Goal: Task Accomplishment & Management: Complete application form

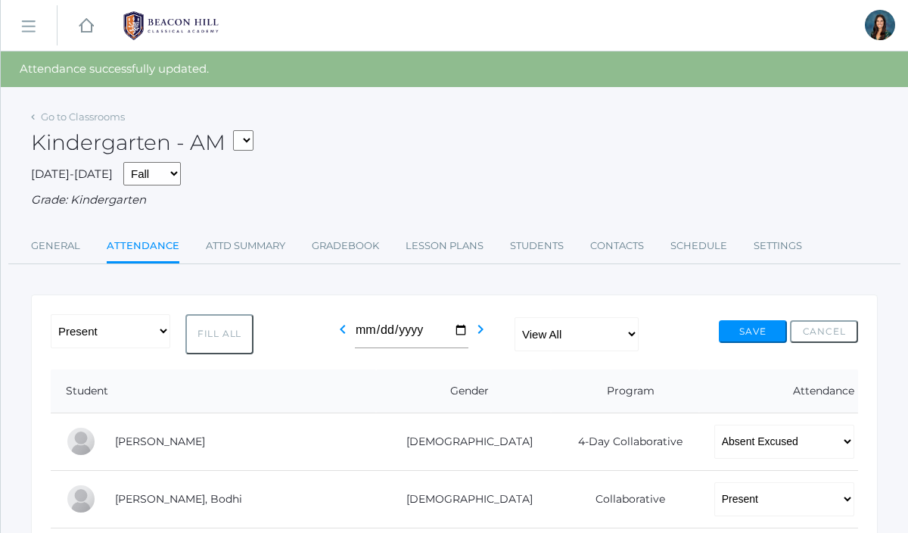
click at [253, 144] on select "*KIND - Kindergarten AM *KIND - Kindergarten PM" at bounding box center [243, 140] width 20 height 20
select select "2131"
click at [238, 130] on select "*KIND - Kindergarten AM *KIND - Kindergarten PM" at bounding box center [243, 140] width 20 height 20
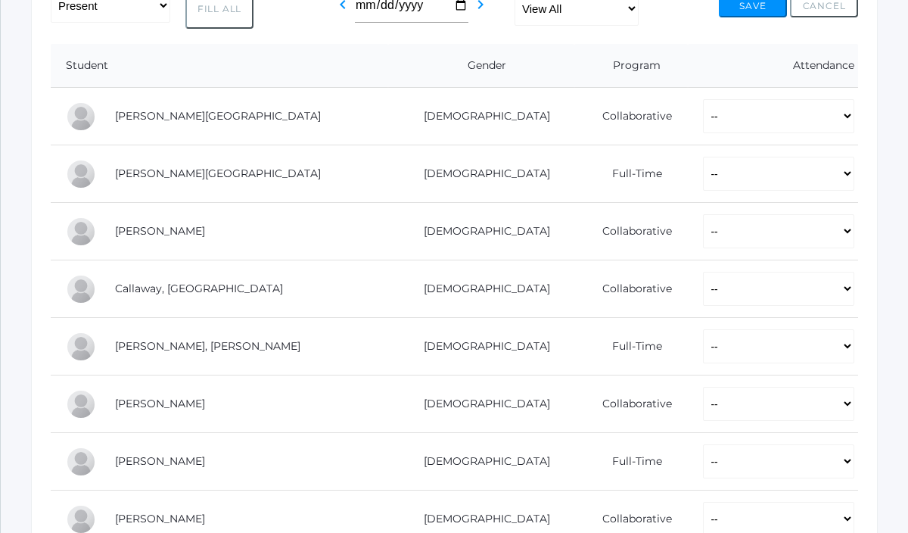
scroll to position [294, 0]
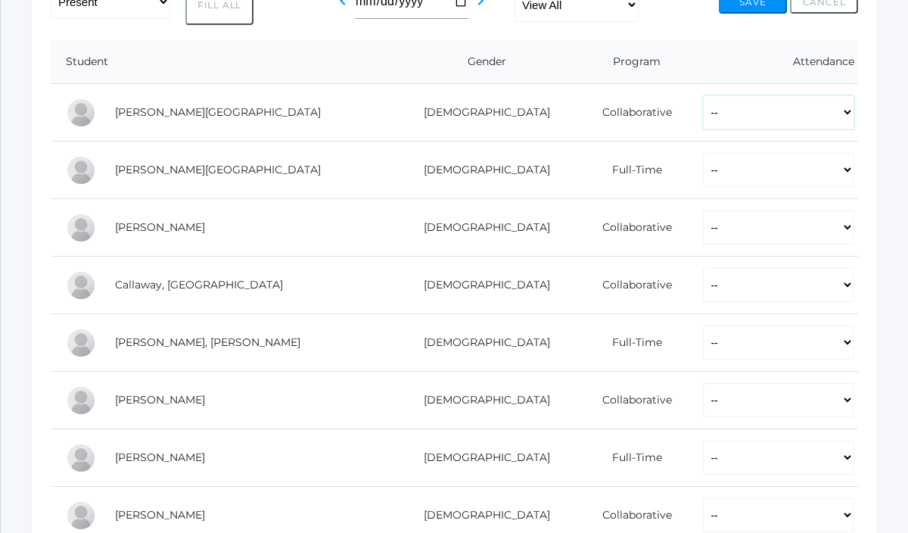
click at [731, 104] on select "-- Present Present-At-Home Tardy Excused Tardy Unexcused Absent Excused Absent …" at bounding box center [778, 112] width 151 height 34
select select "P"
click at [703, 95] on select "-- Present Present-At-Home Tardy Excused Tardy Unexcused Absent Excused Absent …" at bounding box center [778, 112] width 151 height 34
click at [715, 179] on select "-- Present Present-At-Home Tardy Excused Tardy Unexcused Absent Excused Absent …" at bounding box center [778, 170] width 151 height 34
select select "P"
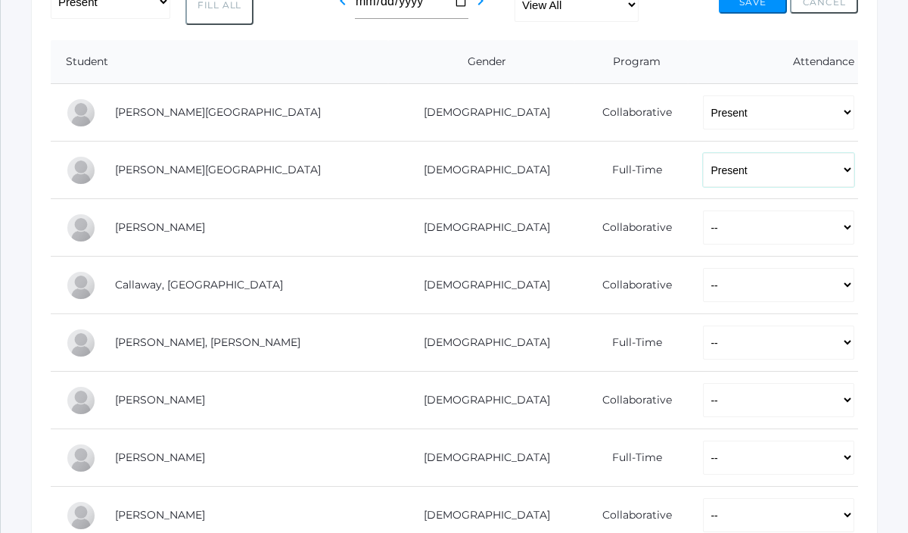
click at [703, 153] on select "-- Present Present-At-Home Tardy Excused Tardy Unexcused Absent Excused Absent …" at bounding box center [778, 170] width 151 height 34
click at [707, 231] on select "-- Present Present-At-Home Tardy Excused Tardy Unexcused Absent Excused Absent …" at bounding box center [778, 227] width 151 height 34
select select "P"
click at [703, 210] on select "-- Present Present-At-Home Tardy Excused Tardy Unexcused Absent Excused Absent …" at bounding box center [778, 227] width 151 height 34
click at [707, 283] on select "-- Present Present-At-Home Tardy Excused Tardy Unexcused Absent Excused Absent …" at bounding box center [778, 285] width 151 height 34
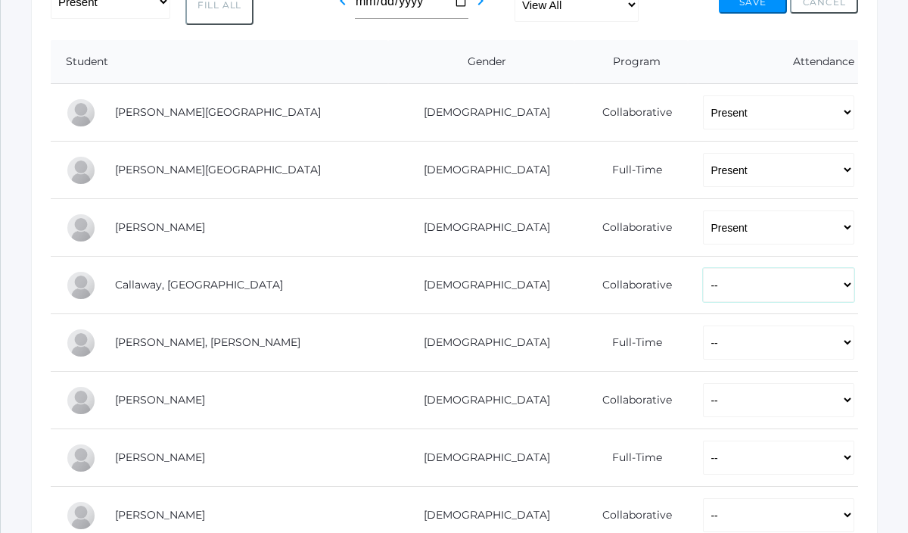
select select "AE"
click at [703, 268] on select "-- Present Present-At-Home Tardy Excused Tardy Unexcused Absent Excused Absent …" at bounding box center [778, 285] width 151 height 34
click at [703, 346] on select "-- Present Present-At-Home Tardy Excused Tardy Unexcused Absent Excused Absent …" at bounding box center [778, 342] width 151 height 34
select select "P"
click at [703, 325] on select "-- Present Present-At-Home Tardy Excused Tardy Unexcused Absent Excused Absent …" at bounding box center [778, 342] width 151 height 34
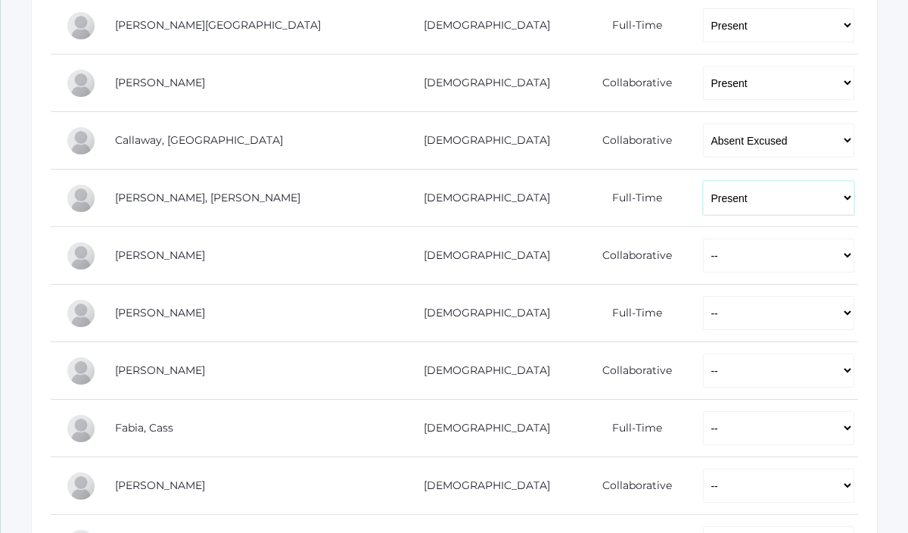
scroll to position [440, 0]
click at [703, 263] on select "-- Present Present-At-Home Tardy Excused Tardy Unexcused Absent Excused Absent …" at bounding box center [778, 254] width 151 height 34
select select "P"
click at [703, 237] on select "-- Present Present-At-Home Tardy Excused Tardy Unexcused Absent Excused Absent …" at bounding box center [778, 254] width 151 height 34
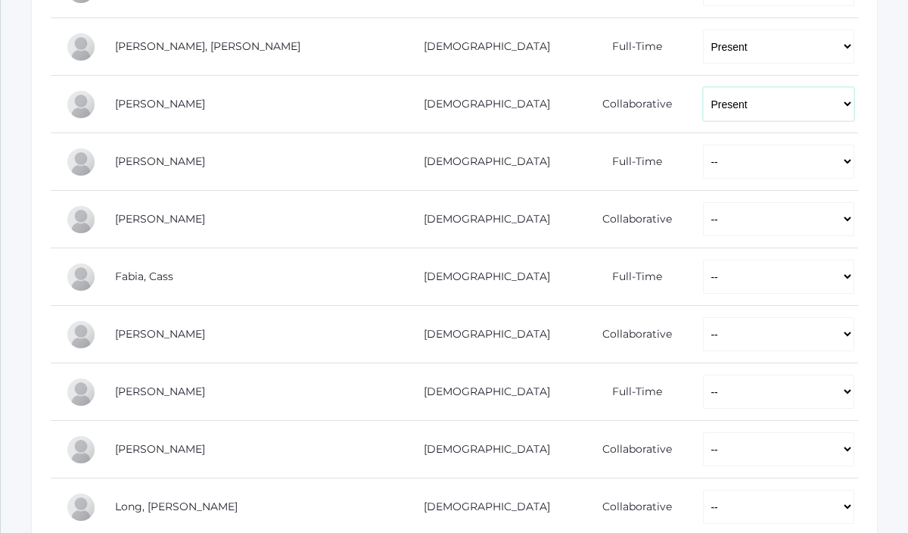
scroll to position [595, 0]
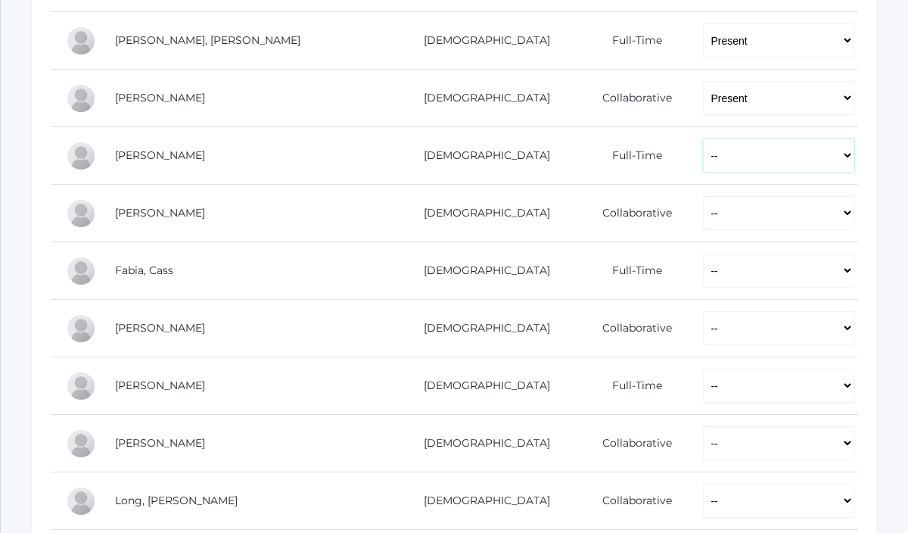
click at [703, 148] on select "-- Present Present-At-Home Tardy Excused Tardy Unexcused Absent Excused Absent …" at bounding box center [778, 155] width 151 height 34
select select "P"
click at [703, 138] on select "-- Present Present-At-Home Tardy Excused Tardy Unexcused Absent Excused Absent …" at bounding box center [778, 155] width 151 height 34
click at [703, 203] on select "-- Present Present-At-Home Tardy Excused Tardy Unexcused Absent Excused Absent …" at bounding box center [778, 213] width 151 height 34
select select "P"
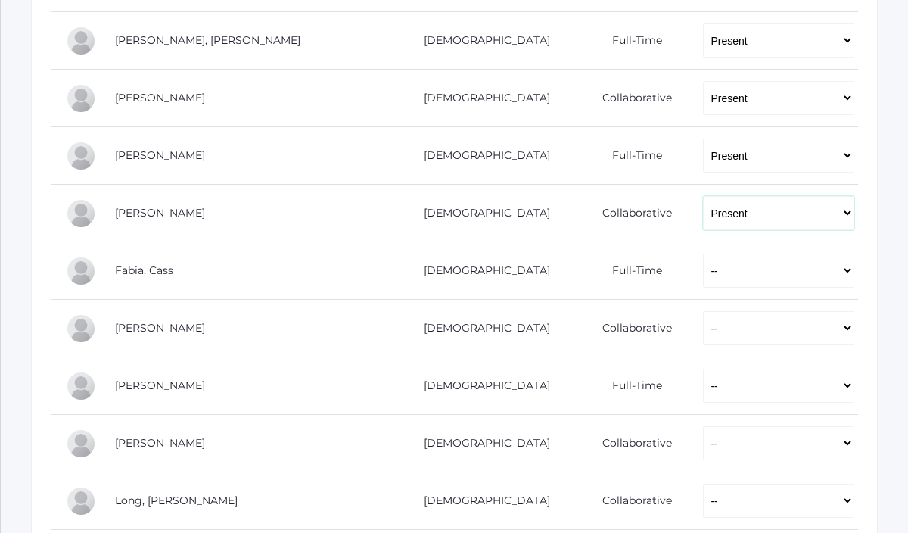
click at [703, 196] on select "-- Present Present-At-Home Tardy Excused Tardy Unexcused Absent Excused Absent …" at bounding box center [778, 213] width 151 height 34
click at [703, 284] on select "-- Present Present-At-Home Tardy Excused Tardy Unexcused Absent Excused Absent …" at bounding box center [778, 270] width 151 height 34
click at [703, 253] on select "-- Present Present-At-Home Tardy Excused Tardy Unexcused Absent Excused Absent …" at bounding box center [778, 270] width 151 height 34
click at [703, 274] on select "-- Present Present-At-Home Tardy Excused Tardy Unexcused Absent Excused Absent …" at bounding box center [778, 270] width 151 height 34
select select "P"
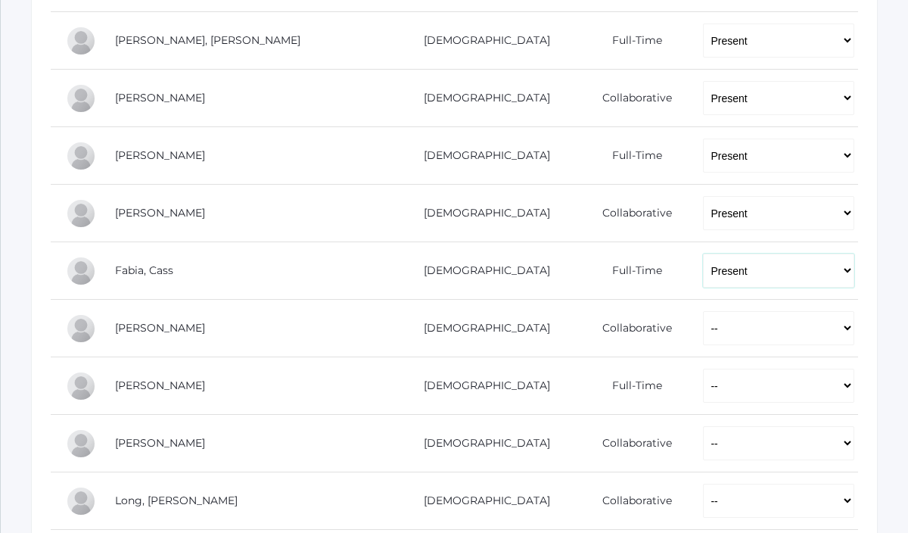
click at [703, 253] on select "-- Present Present-At-Home Tardy Excused Tardy Unexcused Absent Excused Absent …" at bounding box center [778, 270] width 151 height 34
click at [703, 281] on select "-- Present Present-At-Home Tardy Excused Tardy Unexcused Absent Excused Absent …" at bounding box center [778, 270] width 151 height 34
click at [703, 253] on select "-- Present Present-At-Home Tardy Excused Tardy Unexcused Absent Excused Absent …" at bounding box center [778, 270] width 151 height 34
click at [692, 355] on td "-- Present Present-At-Home Tardy Excused Tardy Unexcused Absent Excused Absent …" at bounding box center [773, 329] width 170 height 58
click at [692, 347] on td "-- Present Present-At-Home Tardy Excused Tardy Unexcused Absent Excused Absent …" at bounding box center [773, 329] width 170 height 58
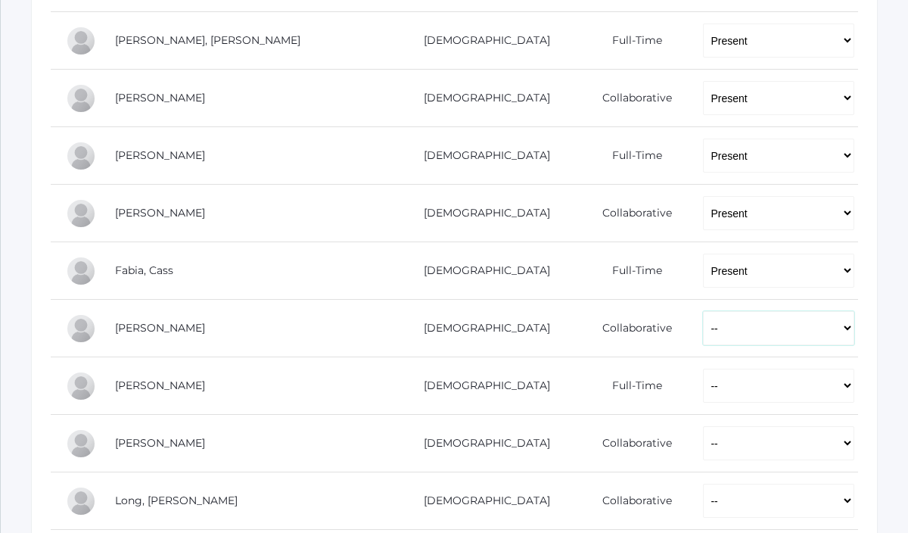
click at [703, 341] on select "-- Present Present-At-Home Tardy Excused Tardy Unexcused Absent Excused Absent …" at bounding box center [778, 328] width 151 height 34
select select "AE"
click at [703, 311] on select "-- Present Present-At-Home Tardy Excused Tardy Unexcused Absent Excused Absent …" at bounding box center [778, 328] width 151 height 34
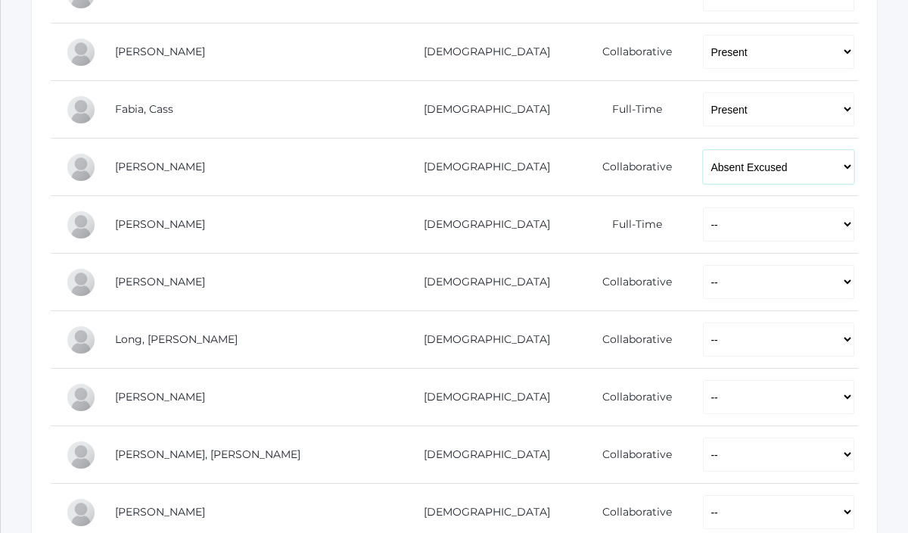
scroll to position [763, 0]
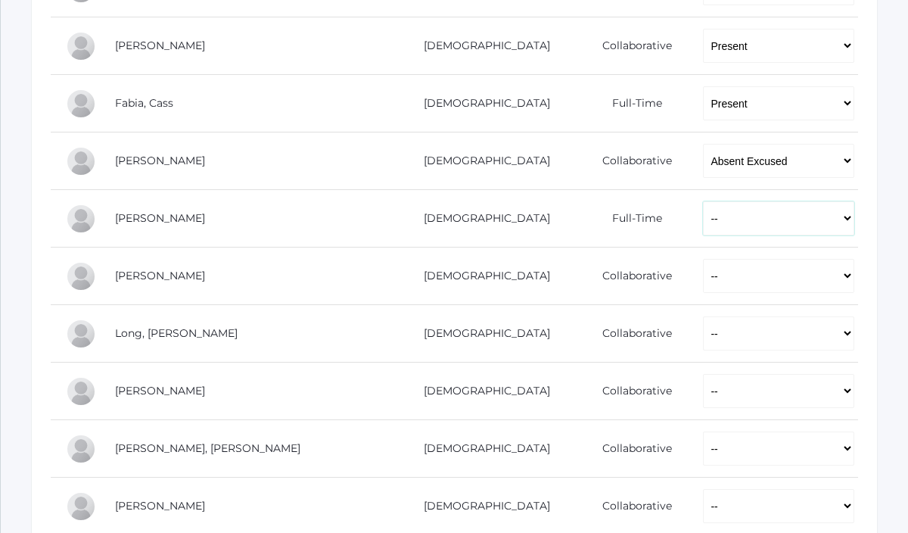
click at [703, 229] on select "-- Present Present-At-Home Tardy Excused Tardy Unexcused Absent Excused Absent …" at bounding box center [778, 218] width 151 height 34
select select "P"
click at [703, 201] on select "-- Present Present-At-Home Tardy Excused Tardy Unexcused Absent Excused Absent …" at bounding box center [778, 218] width 151 height 34
click at [703, 271] on select "-- Present Present-At-Home Tardy Excused Tardy Unexcused Absent Excused Absent …" at bounding box center [778, 276] width 151 height 34
select select "P"
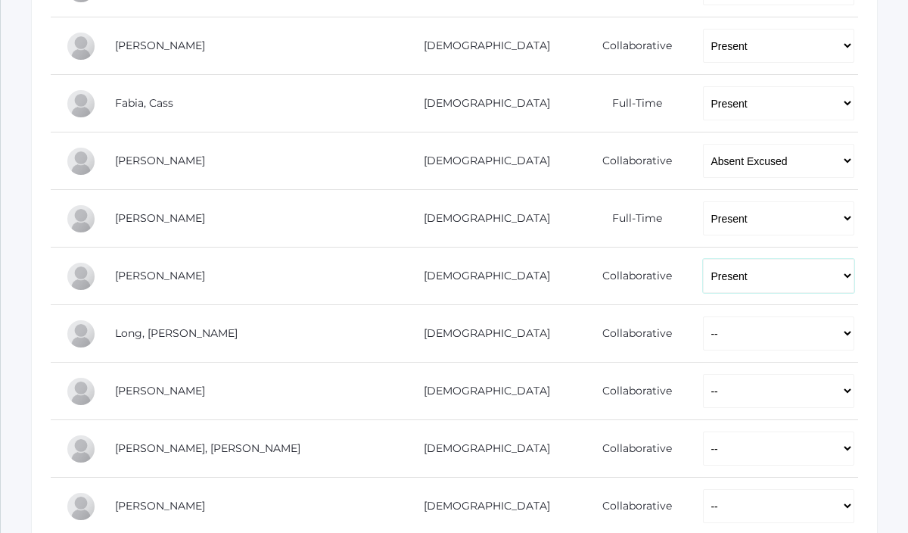
click at [703, 259] on select "-- Present Present-At-Home Tardy Excused Tardy Unexcused Absent Excused Absent …" at bounding box center [778, 276] width 151 height 34
click at [703, 327] on select "-- Present Present-At-Home Tardy Excused Tardy Unexcused Absent Excused Absent …" at bounding box center [778, 333] width 151 height 34
select select "P"
click at [703, 316] on select "-- Present Present-At-Home Tardy Excused Tardy Unexcused Absent Excused Absent …" at bounding box center [778, 333] width 151 height 34
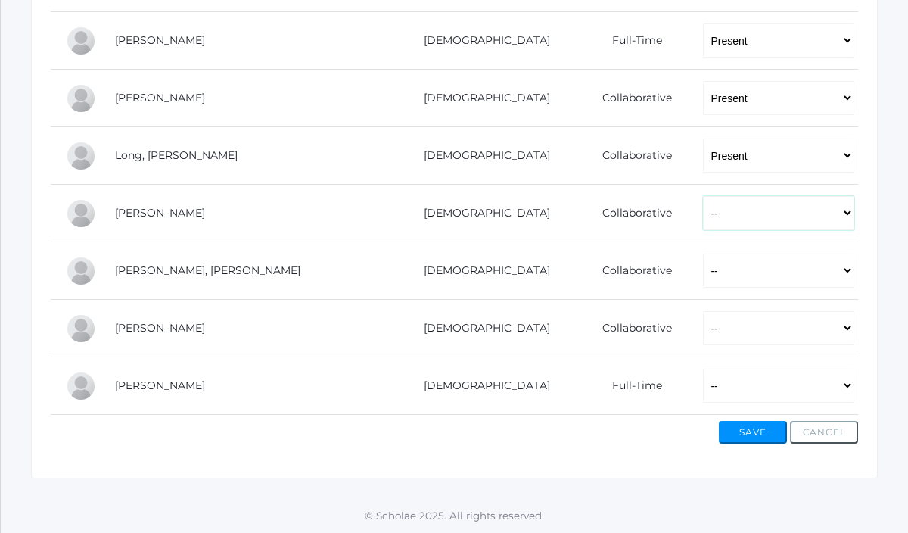
click at [715, 196] on select "-- Present Present-At-Home Tardy Excused Tardy Unexcused Absent Excused Absent …" at bounding box center [778, 213] width 151 height 34
select select "P"
click at [703, 196] on select "-- Present Present-At-Home Tardy Excused Tardy Unexcused Absent Excused Absent …" at bounding box center [778, 213] width 151 height 34
click at [711, 275] on select "-- Present Present-At-Home Tardy Excused Tardy Unexcused Absent Excused Absent …" at bounding box center [778, 270] width 151 height 34
select select "P"
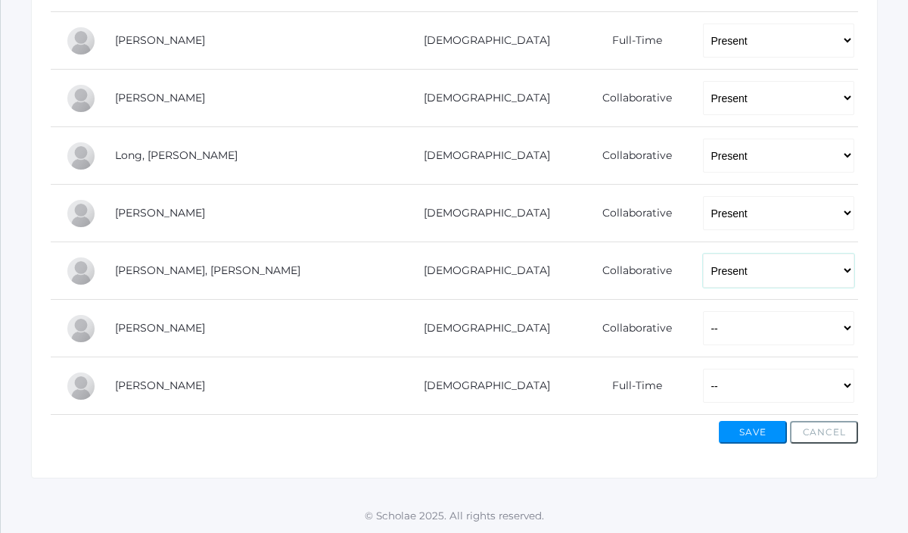
click at [703, 253] on select "-- Present Present-At-Home Tardy Excused Tardy Unexcused Absent Excused Absent …" at bounding box center [778, 270] width 151 height 34
click at [713, 336] on select "-- Present Present-At-Home Tardy Excused Tardy Unexcused Absent Excused Absent …" at bounding box center [778, 328] width 151 height 34
select select "P"
click at [703, 311] on select "-- Present Present-At-Home Tardy Excused Tardy Unexcused Absent Excused Absent …" at bounding box center [778, 328] width 151 height 34
click at [706, 384] on select "-- Present Present-At-Home Tardy Excused Tardy Unexcused Absent Excused Absent …" at bounding box center [778, 385] width 151 height 34
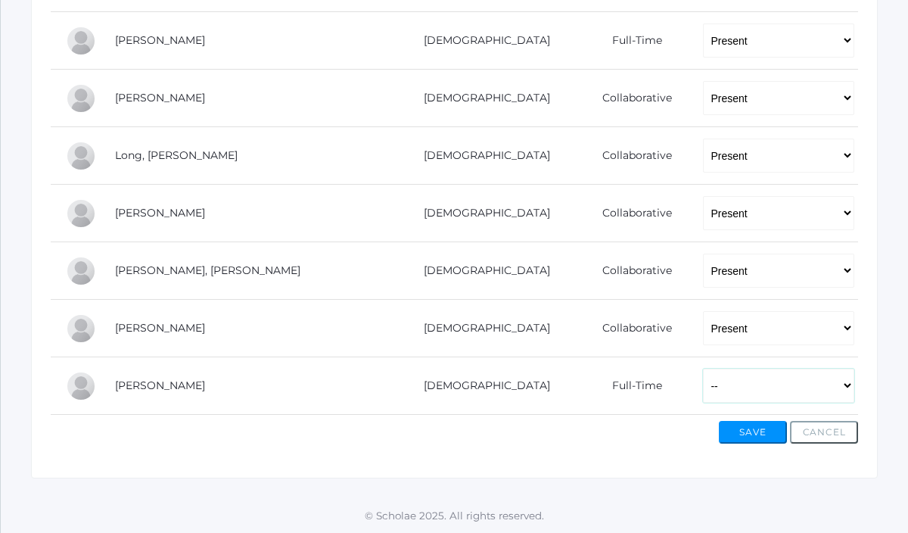
select select "AE"
click at [703, 368] on select "-- Present Present-At-Home Tardy Excused Tardy Unexcused Absent Excused Absent …" at bounding box center [778, 385] width 151 height 34
click at [727, 435] on button "Save" at bounding box center [753, 432] width 68 height 23
